Goal: Check status

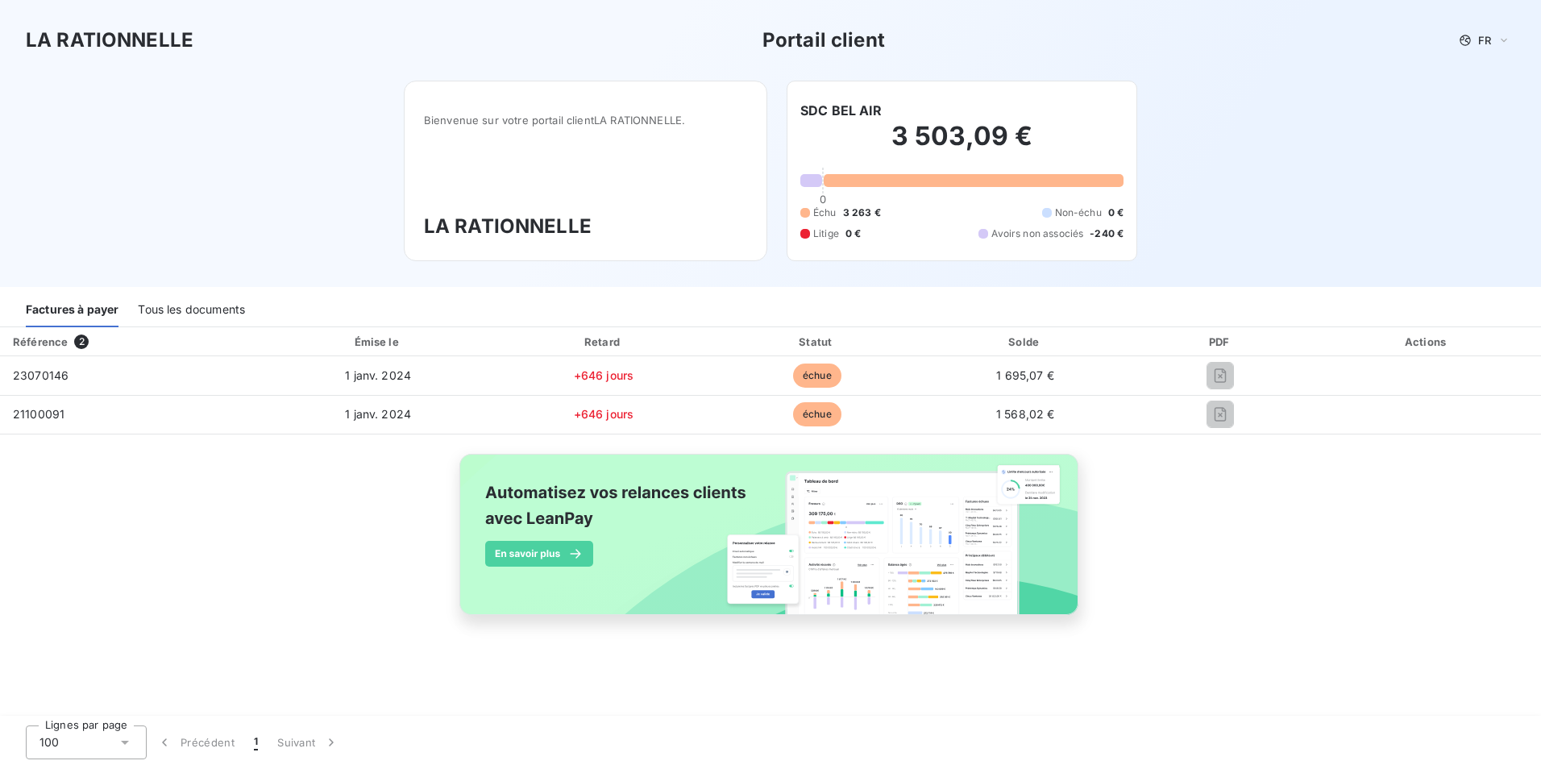
click at [214, 305] on div "Tous les documents" at bounding box center [191, 310] width 107 height 34
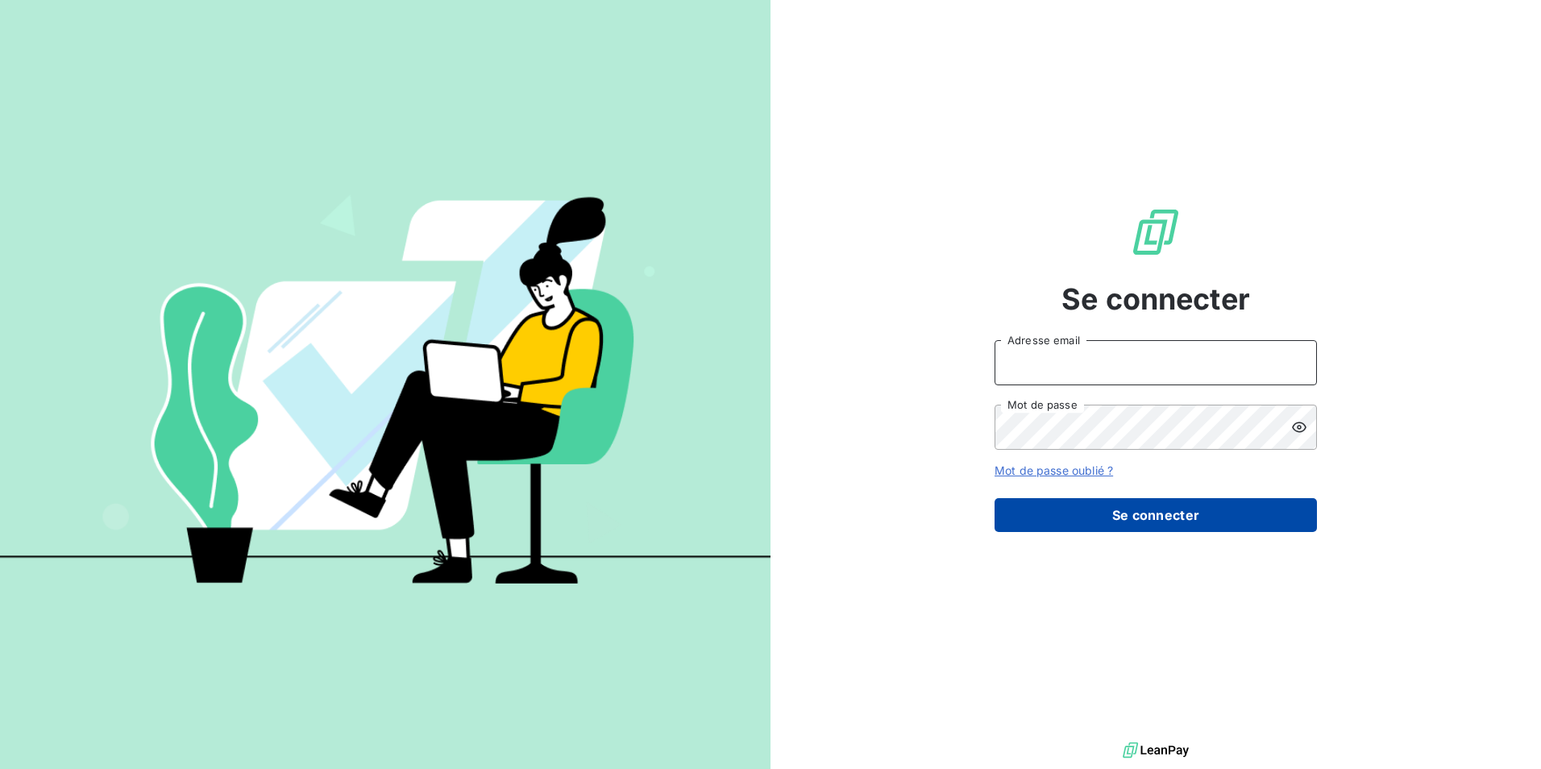
type input "comptabilite@larationnelle.fr"
click at [1081, 508] on button "Se connecter" at bounding box center [1155, 515] width 322 height 34
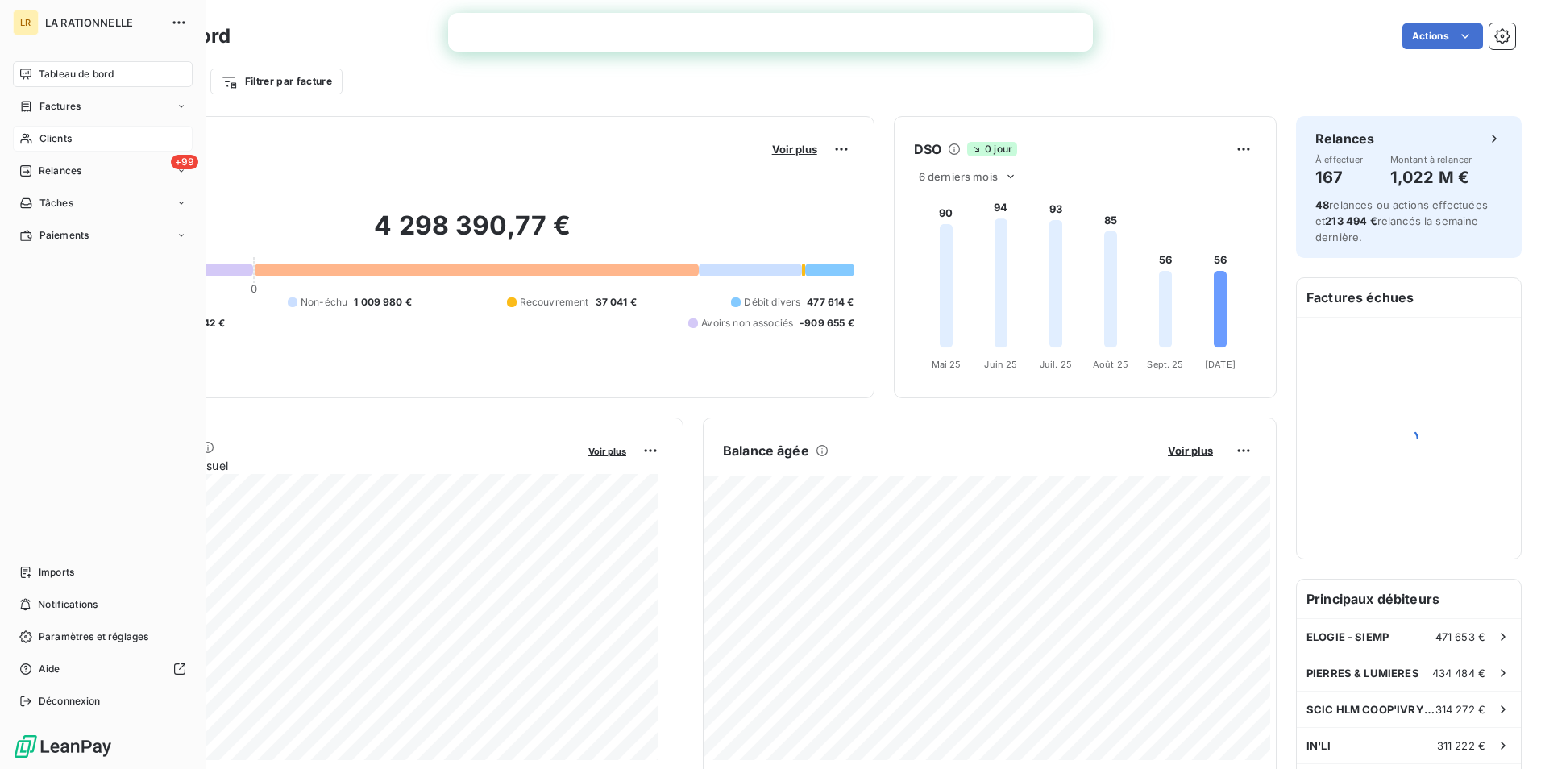
click at [53, 140] on span "Clients" at bounding box center [55, 138] width 32 height 15
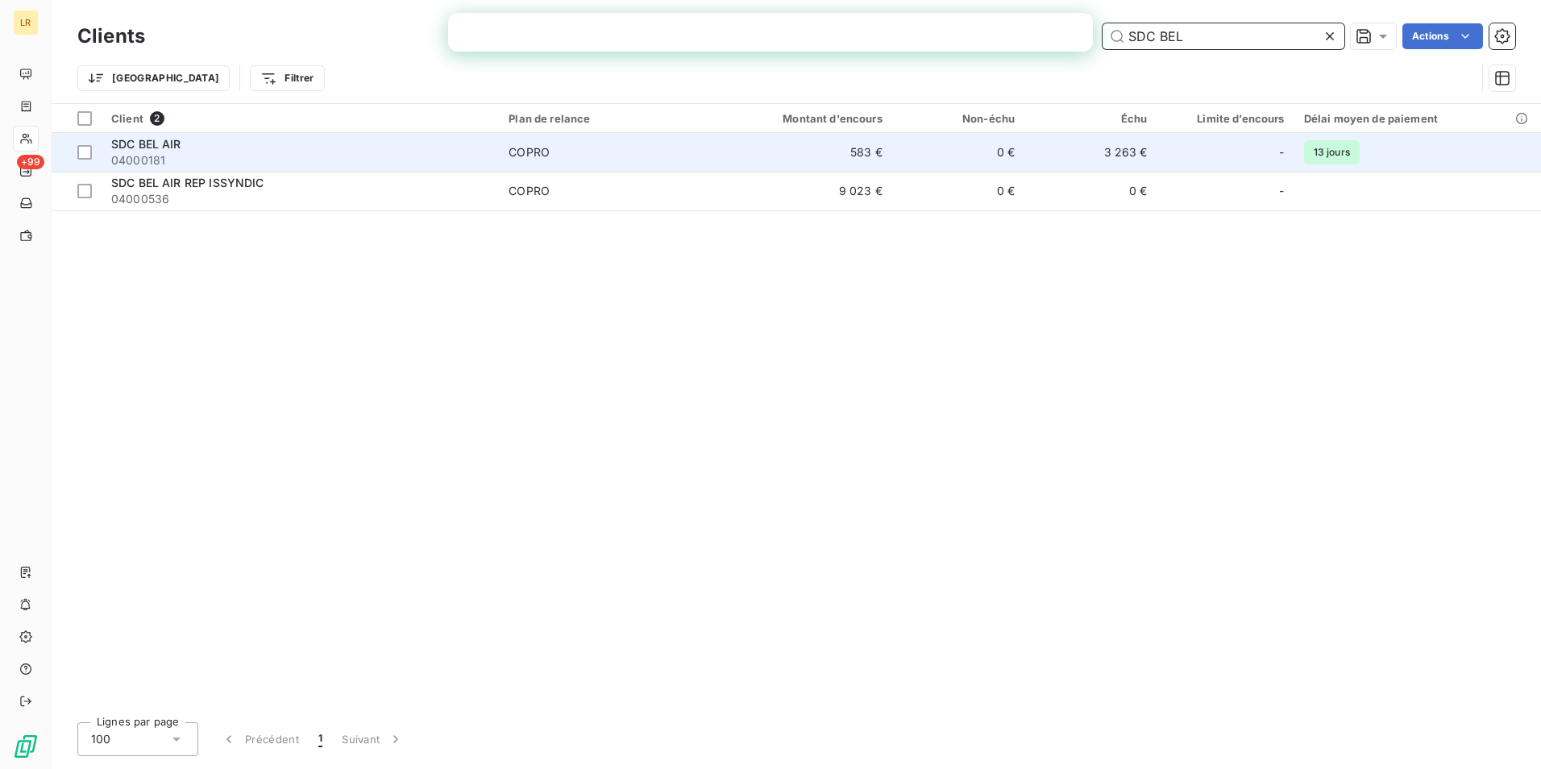
type input "SDC BEL"
click at [245, 147] on div "SDC BEL AIR" at bounding box center [300, 144] width 378 height 16
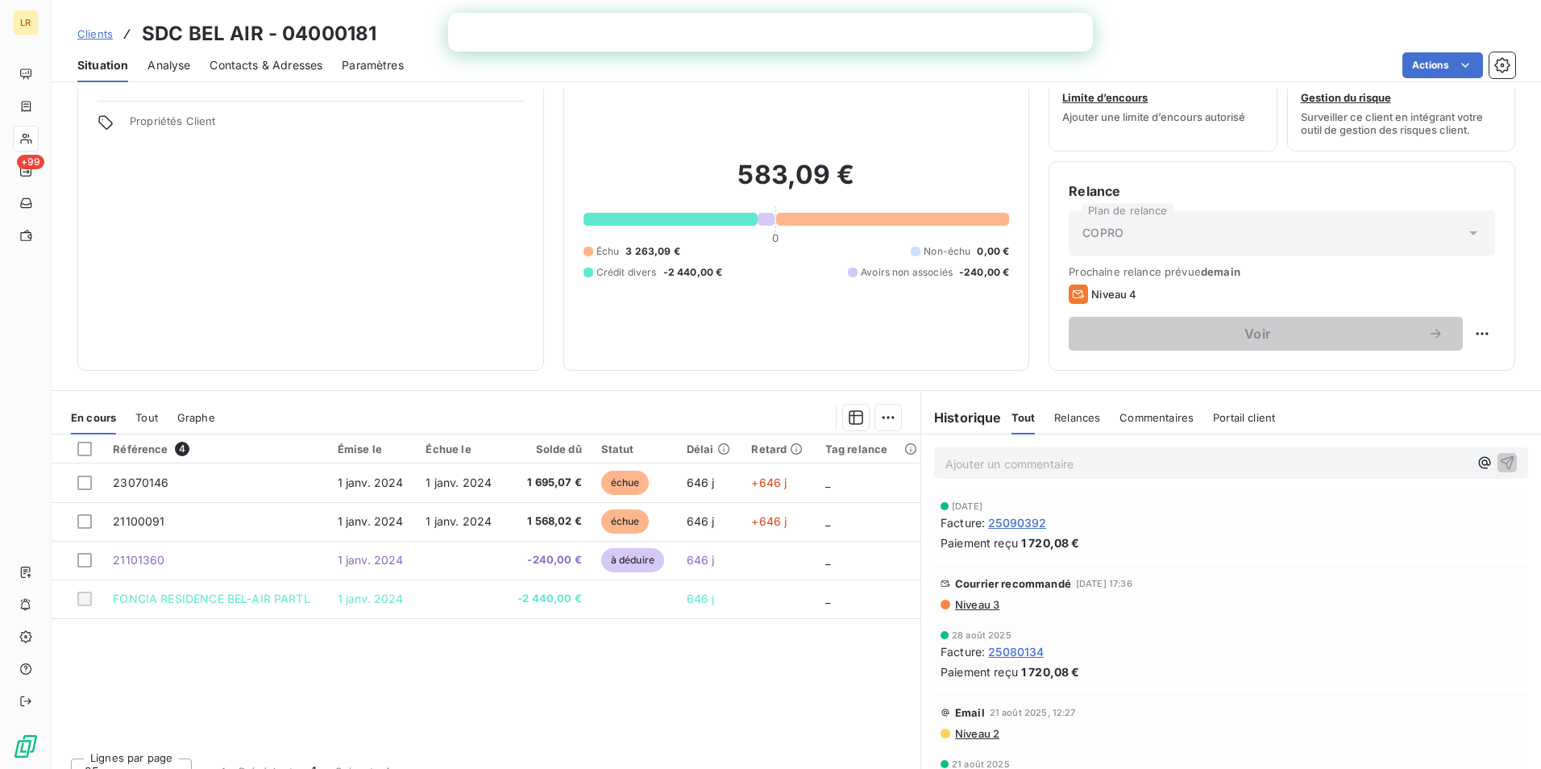
scroll to position [74, 0]
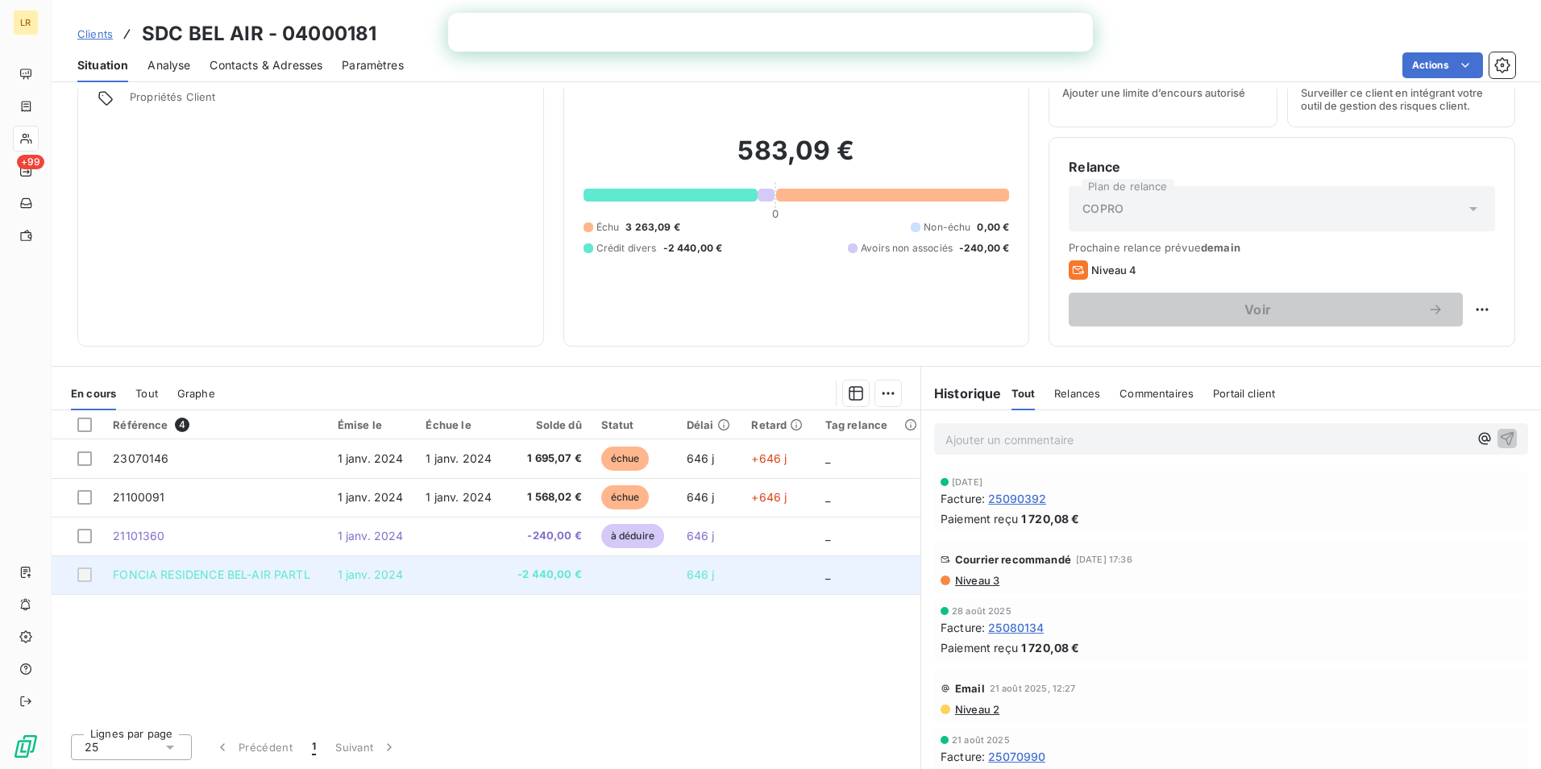
click at [403, 575] on td "1 janv. 2024" at bounding box center [372, 574] width 89 height 39
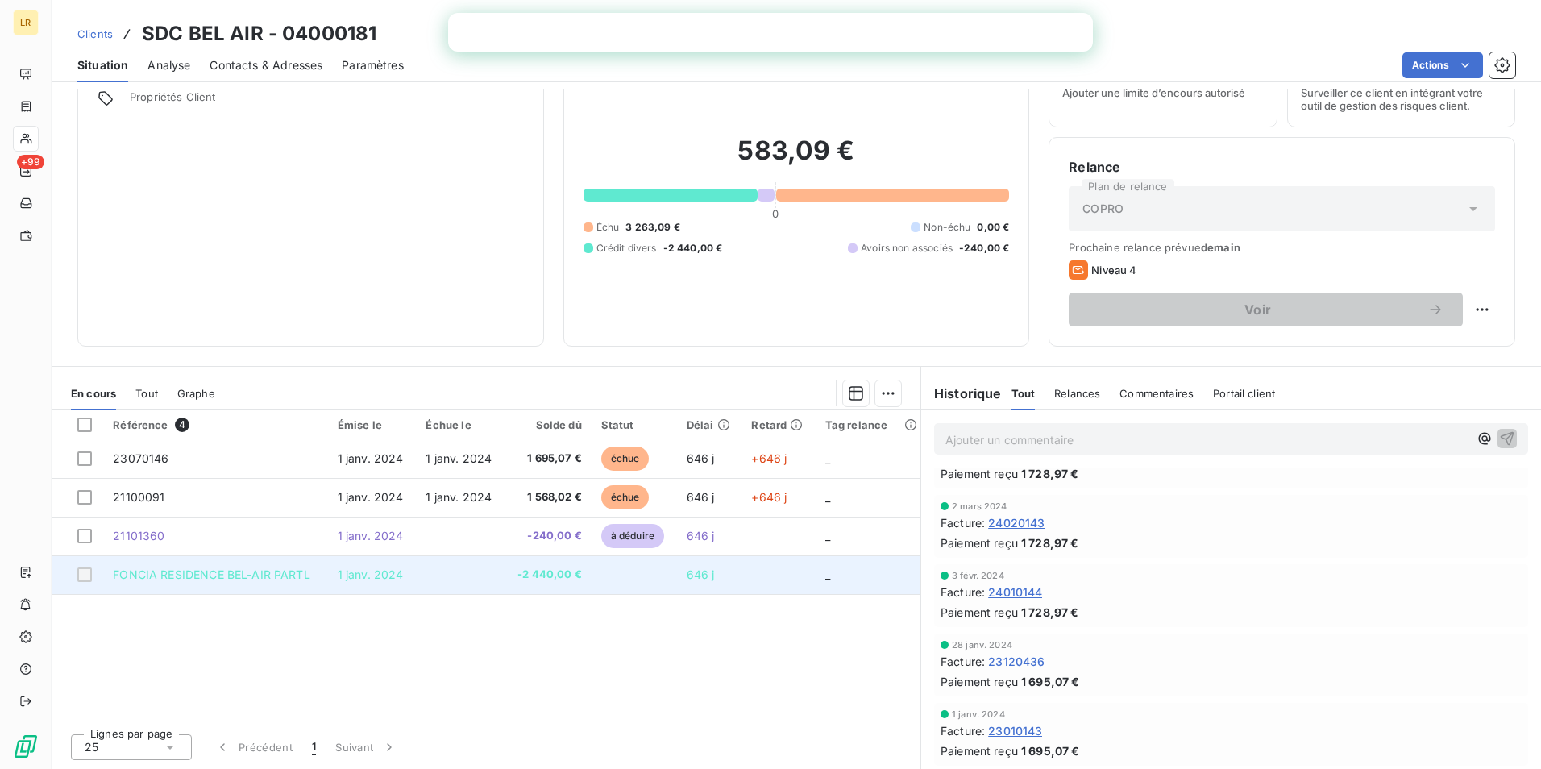
click at [168, 579] on span "FONCIA RESIDENCE BEL-AIR PARTL" at bounding box center [211, 574] width 197 height 14
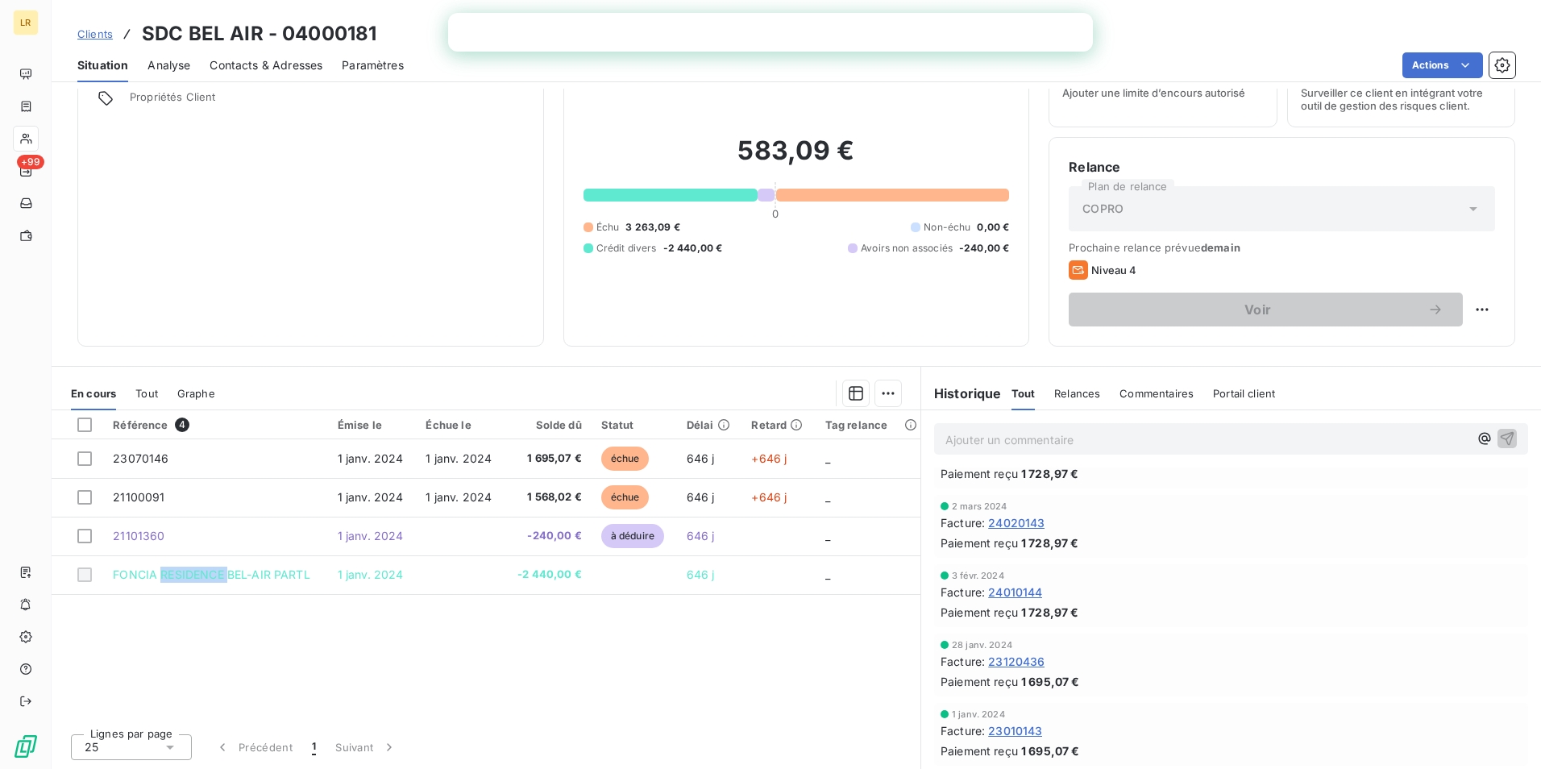
drag, startPoint x: 168, startPoint y: 579, endPoint x: 147, endPoint y: 392, distance: 188.1
click at [147, 392] on span "Tout" at bounding box center [146, 393] width 23 height 13
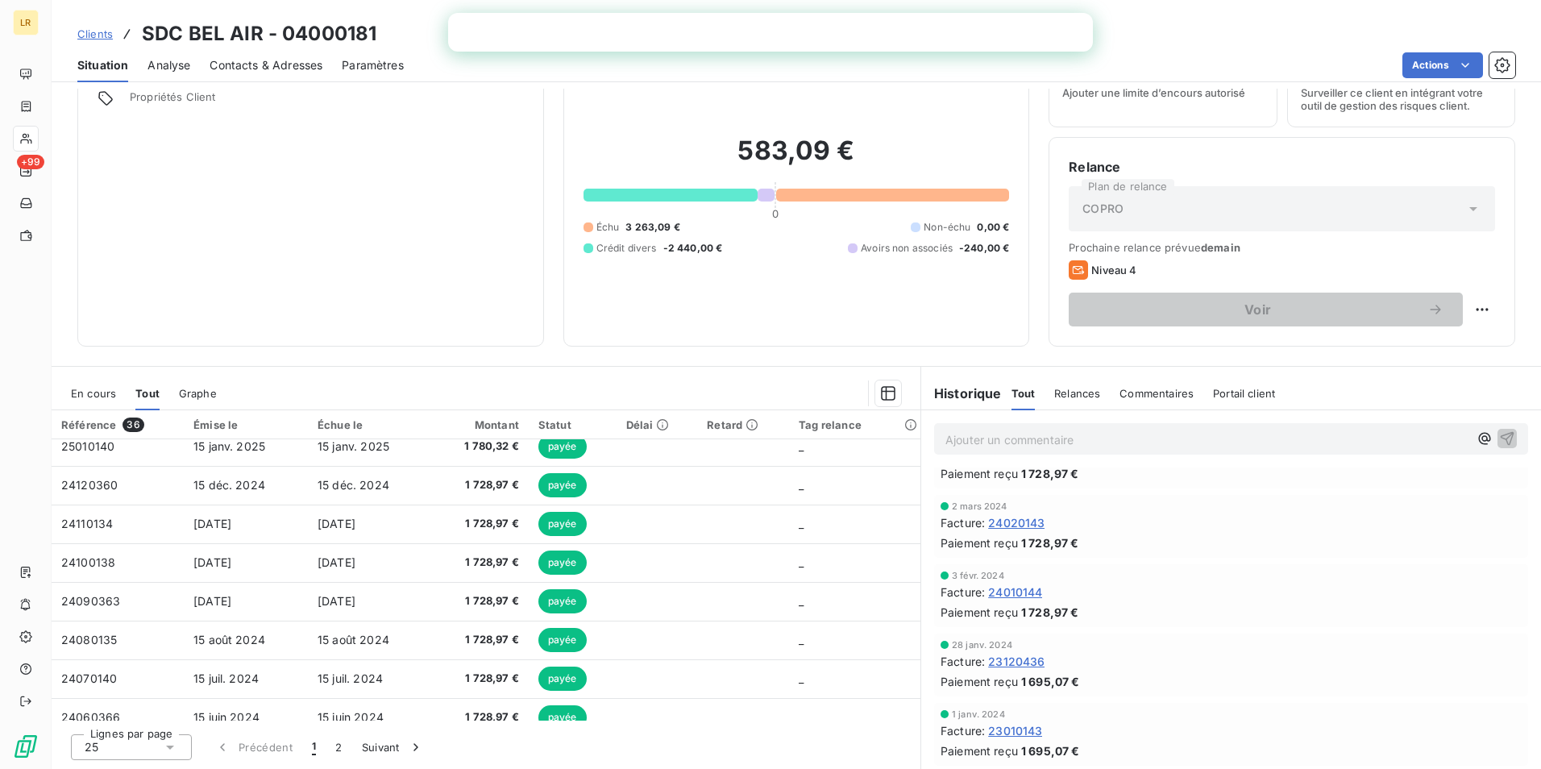
scroll to position [687, 0]
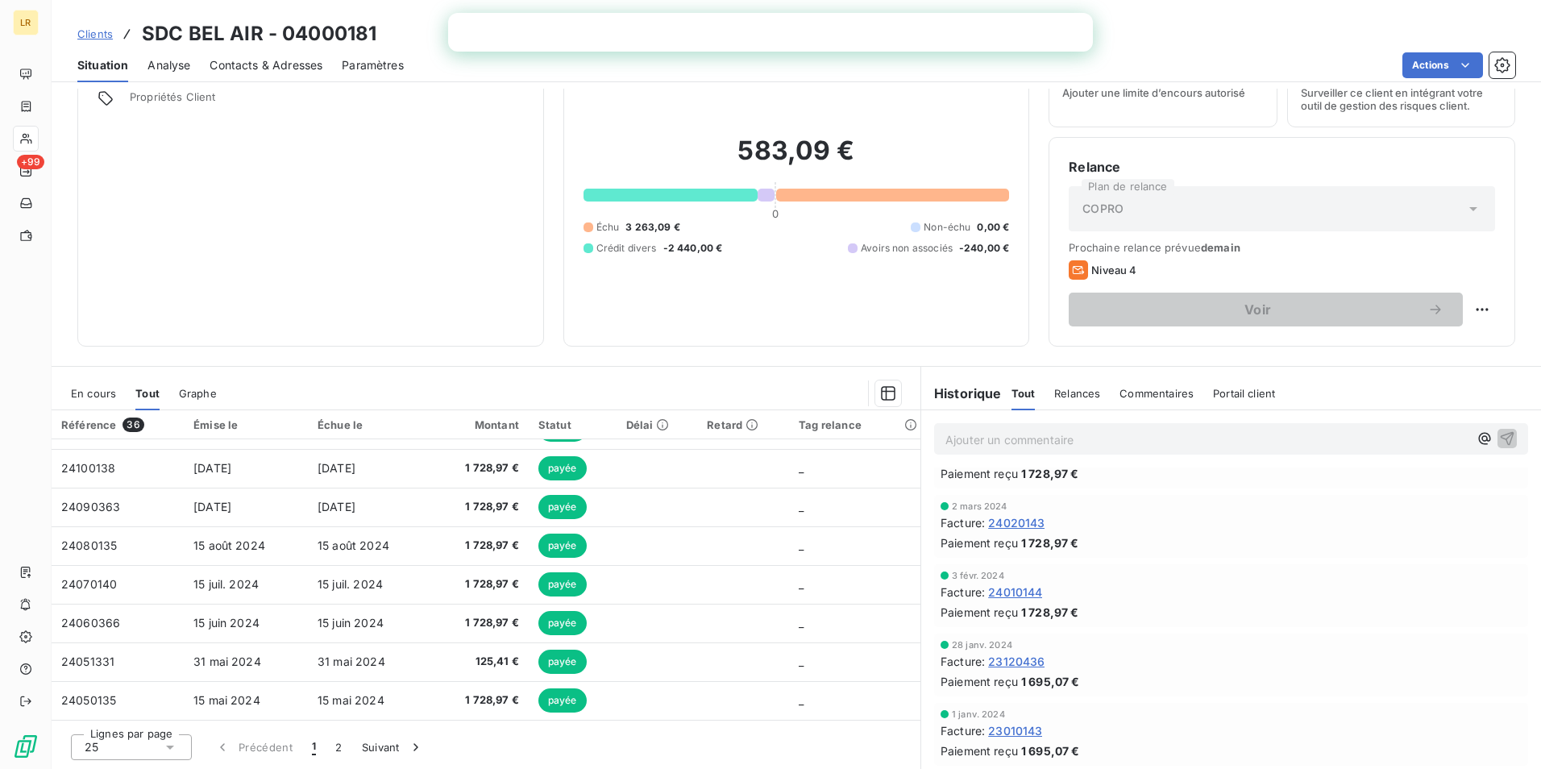
click at [99, 392] on span "En cours" at bounding box center [93, 393] width 45 height 13
